Goal: Task Accomplishment & Management: Manage account settings

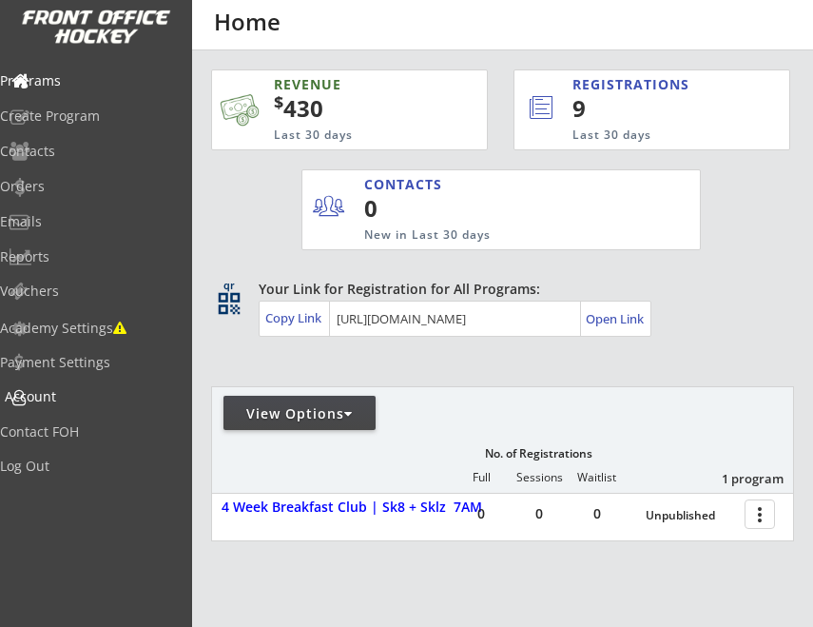
click at [62, 402] on div "Account" at bounding box center [90, 396] width 171 height 13
select select ""Yes""
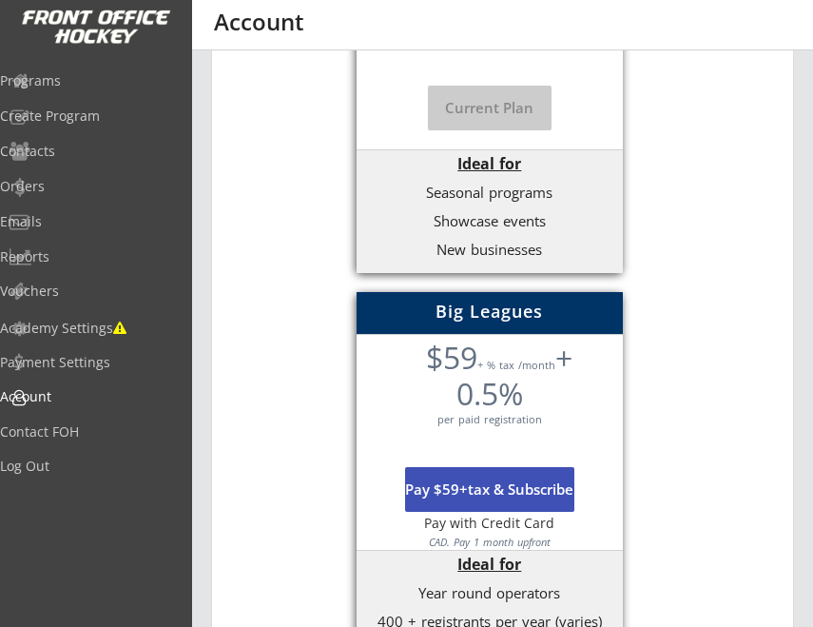
scroll to position [644, 0]
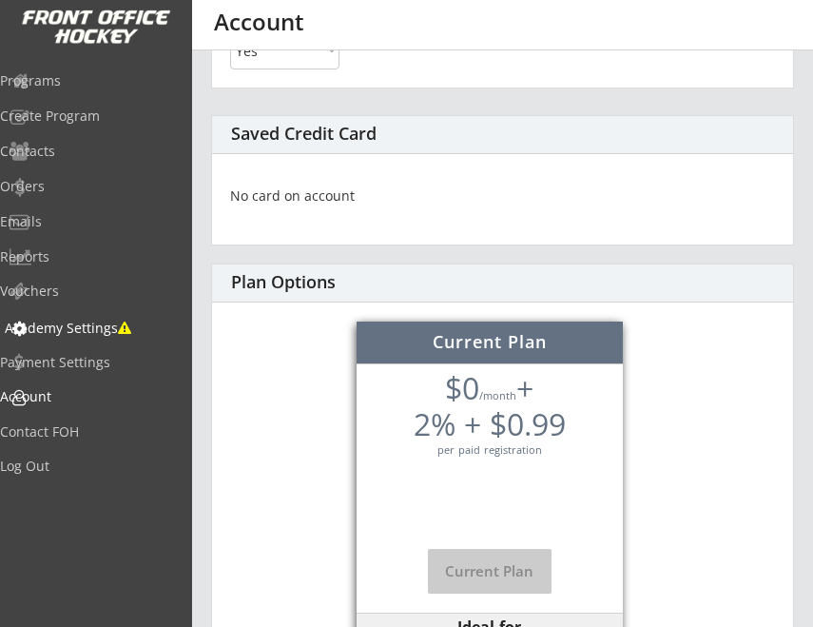
click at [74, 332] on div "Academy Settings" at bounding box center [90, 328] width 171 height 13
select select ""CAD""
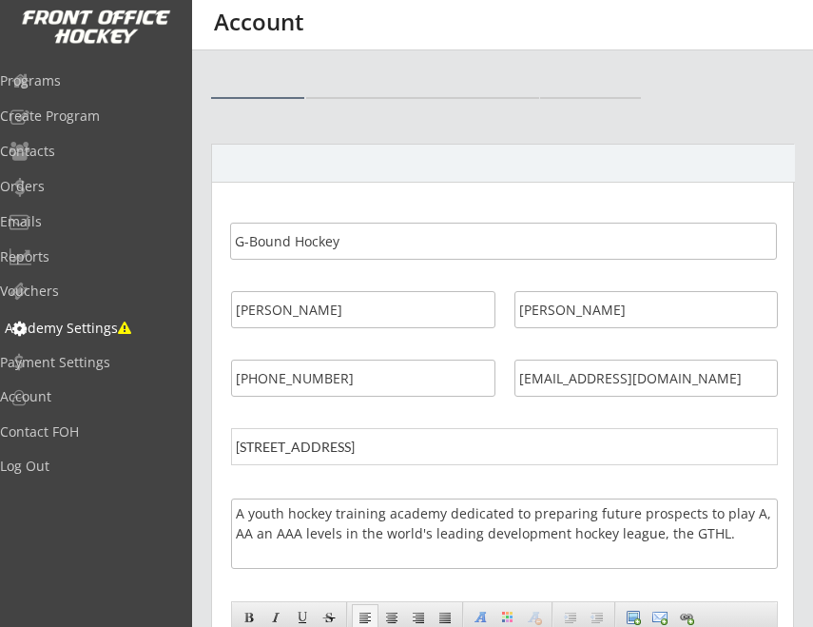
select select ""CAD""
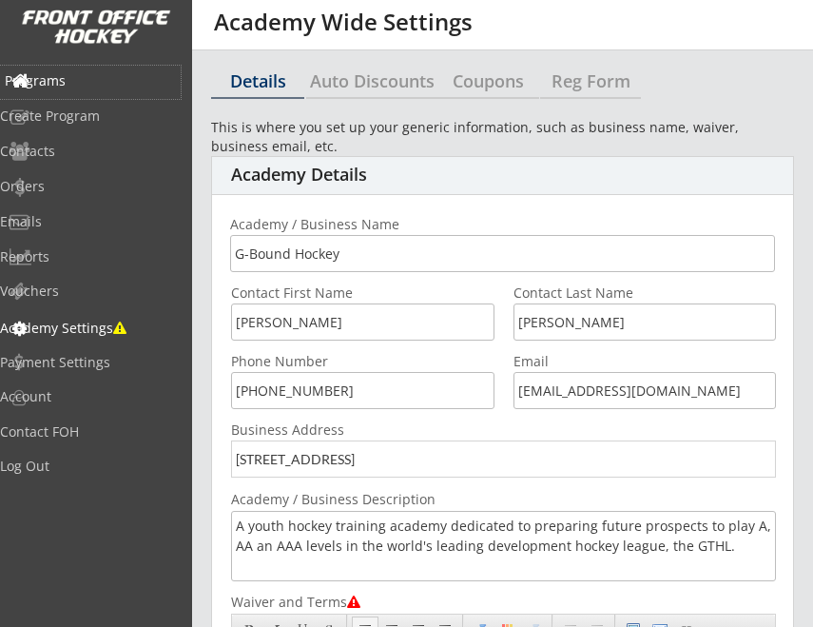
click at [80, 74] on div "Programs" at bounding box center [90, 80] width 171 height 13
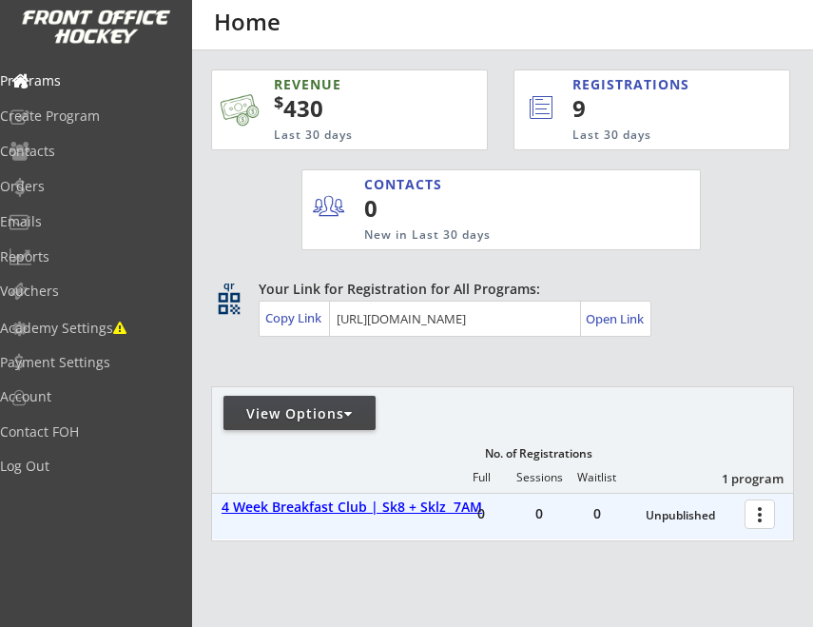
click at [302, 513] on div "4 Week Breakfast Club | Sk8 + Sklz 7AM" at bounding box center [370, 507] width 297 height 16
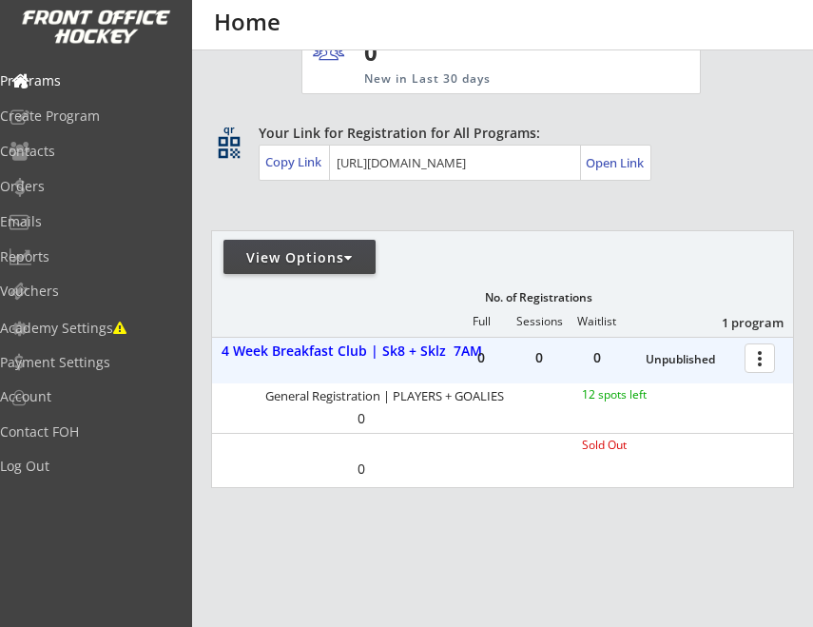
scroll to position [190, 0]
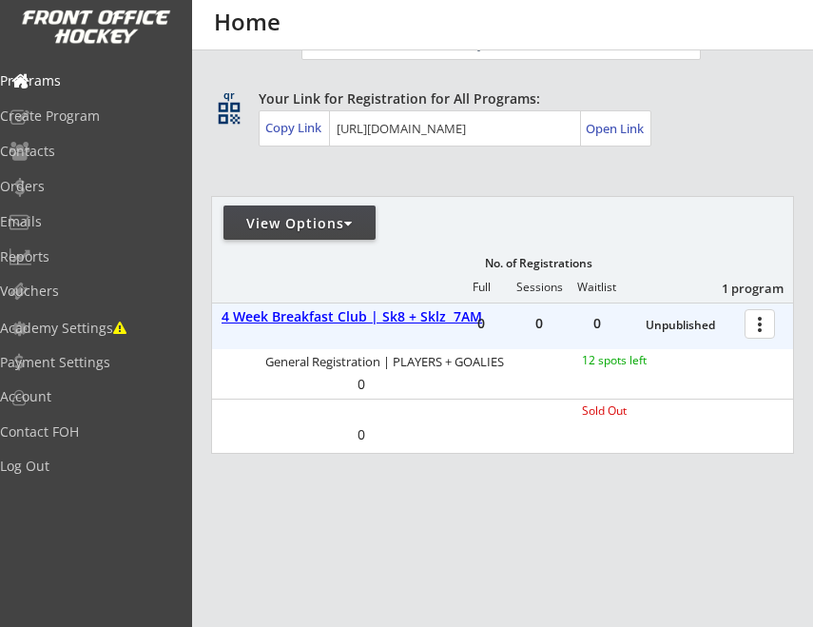
click at [309, 319] on div "4 Week Breakfast Club | Sk8 + Sklz 7AM" at bounding box center [370, 317] width 297 height 16
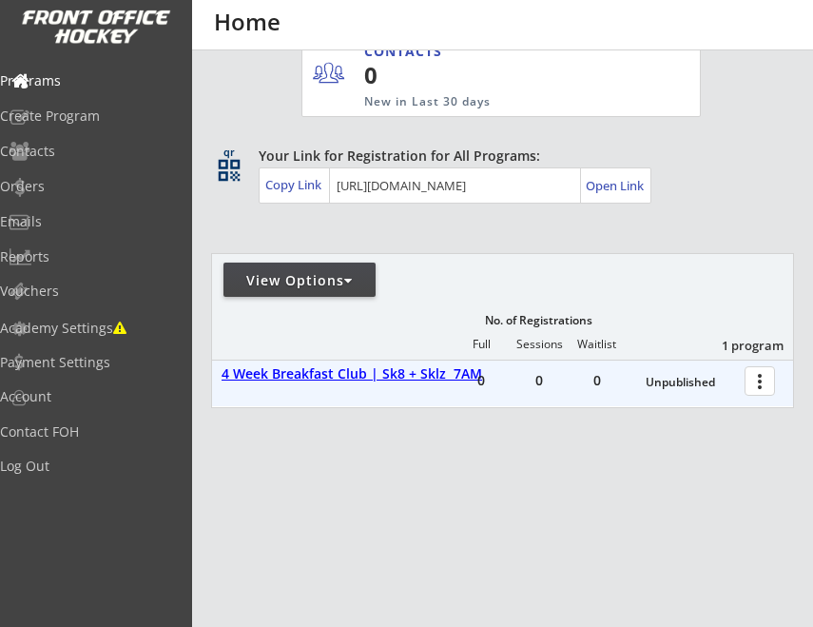
scroll to position [133, 0]
click at [299, 378] on div "4 Week Breakfast Club | Sk8 + Sklz 7AM" at bounding box center [370, 374] width 297 height 16
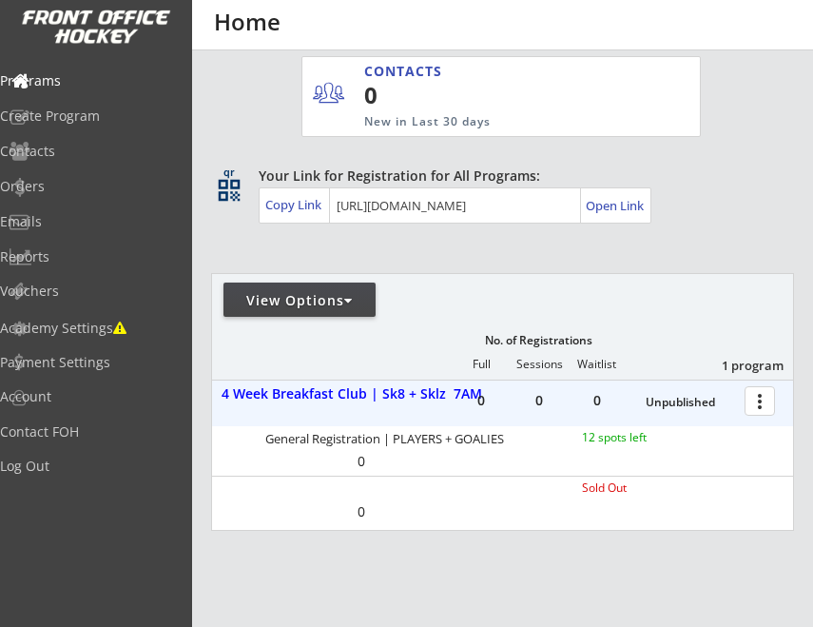
scroll to position [0, 0]
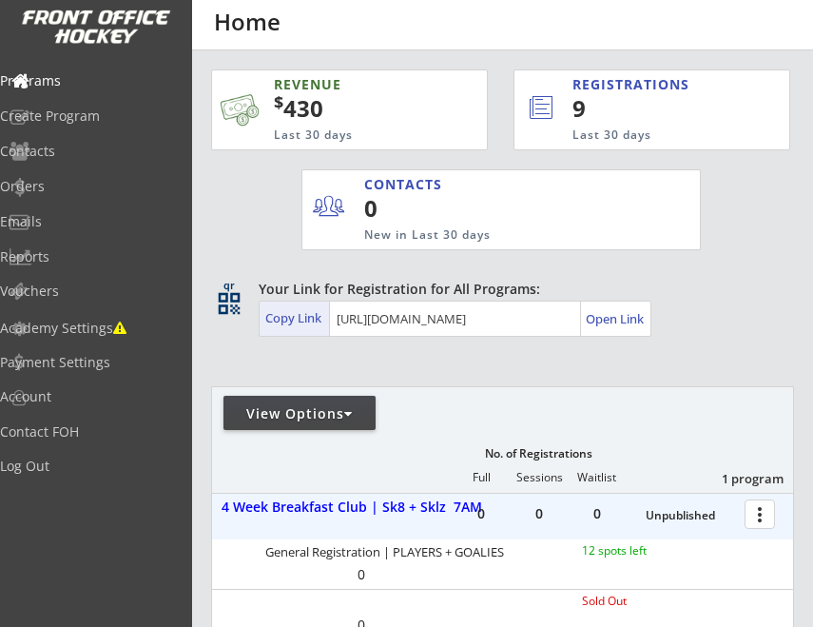
click at [313, 319] on div "Copy Link" at bounding box center [295, 317] width 60 height 17
